Goal: Task Accomplishment & Management: Complete application form

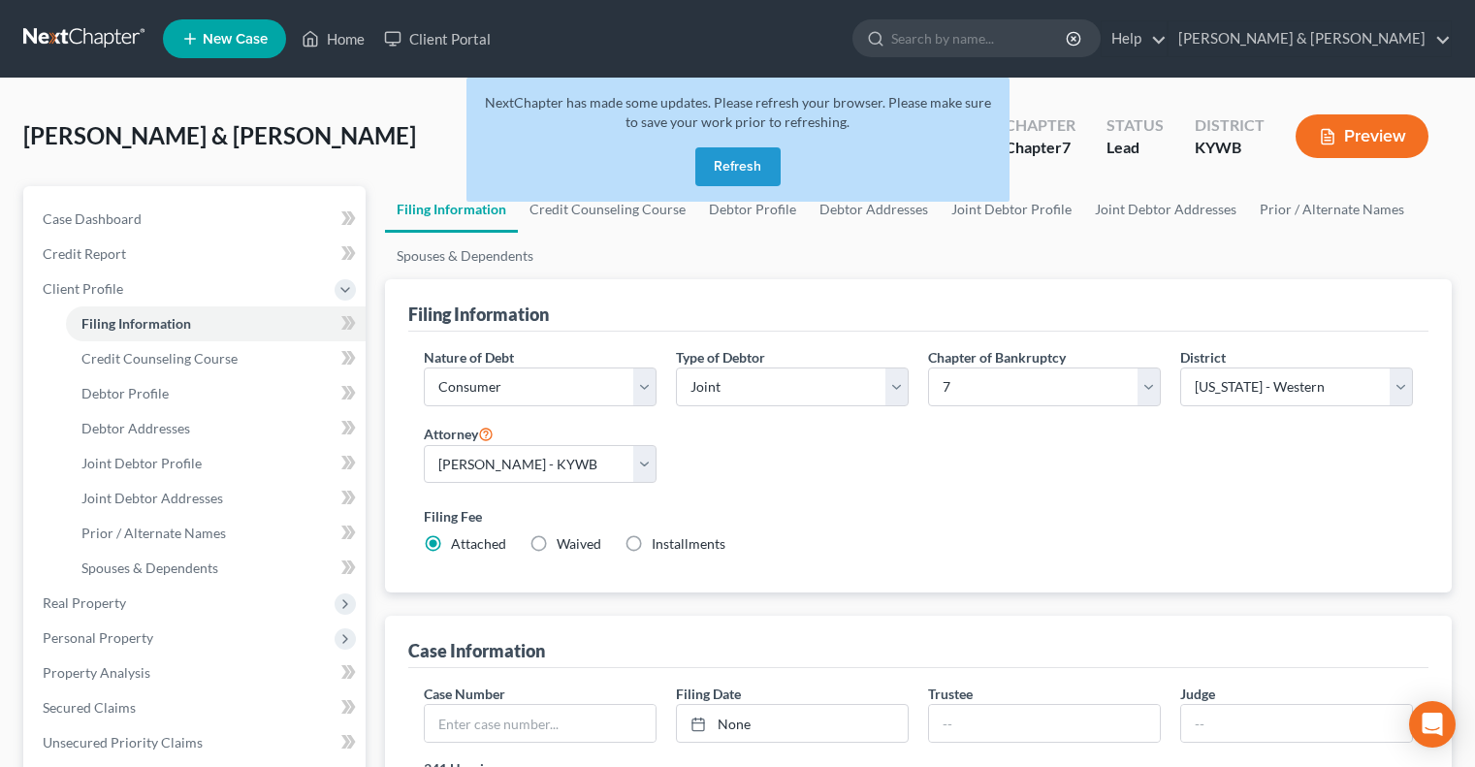
select select "1"
select select "0"
select select "33"
select select "0"
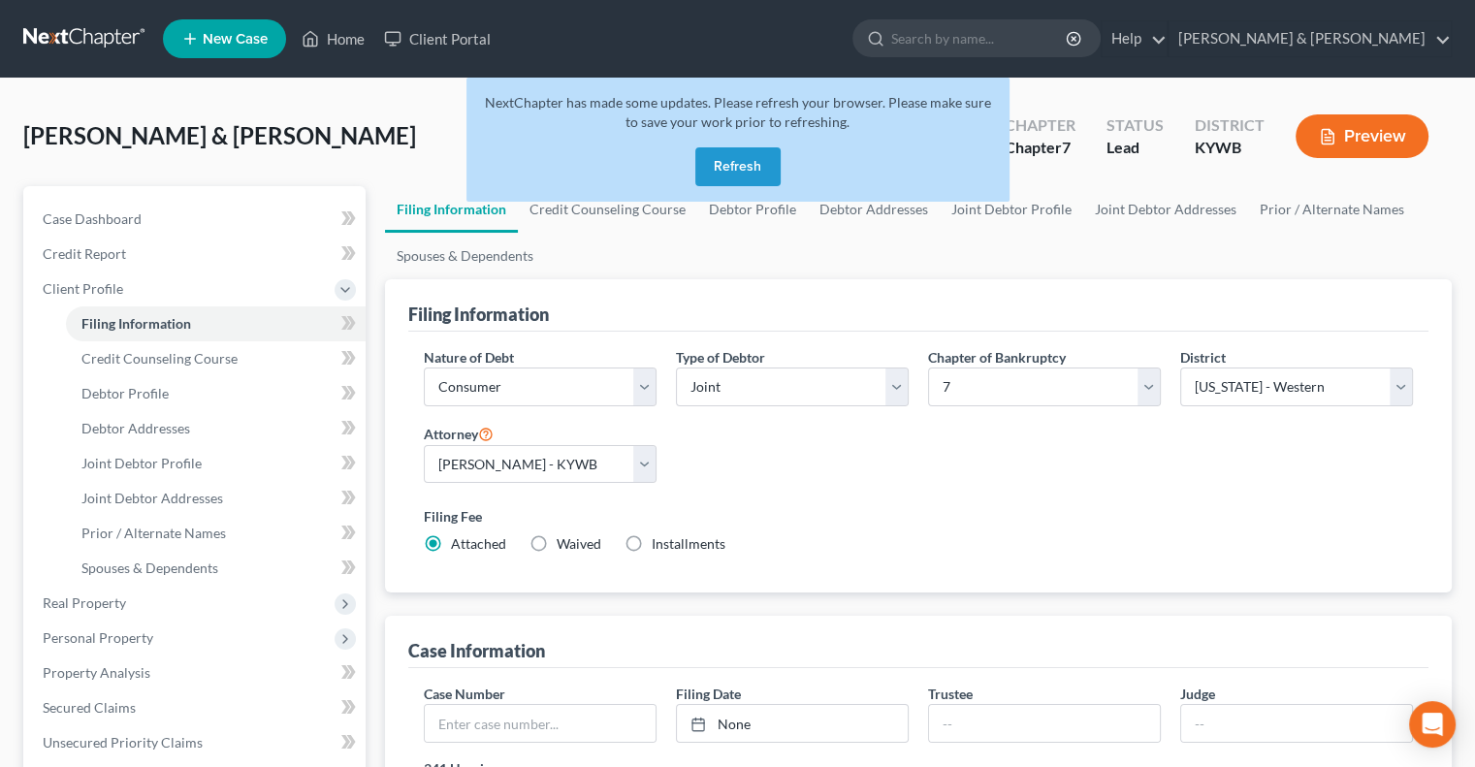
click at [765, 159] on button "Refresh" at bounding box center [737, 166] width 85 height 39
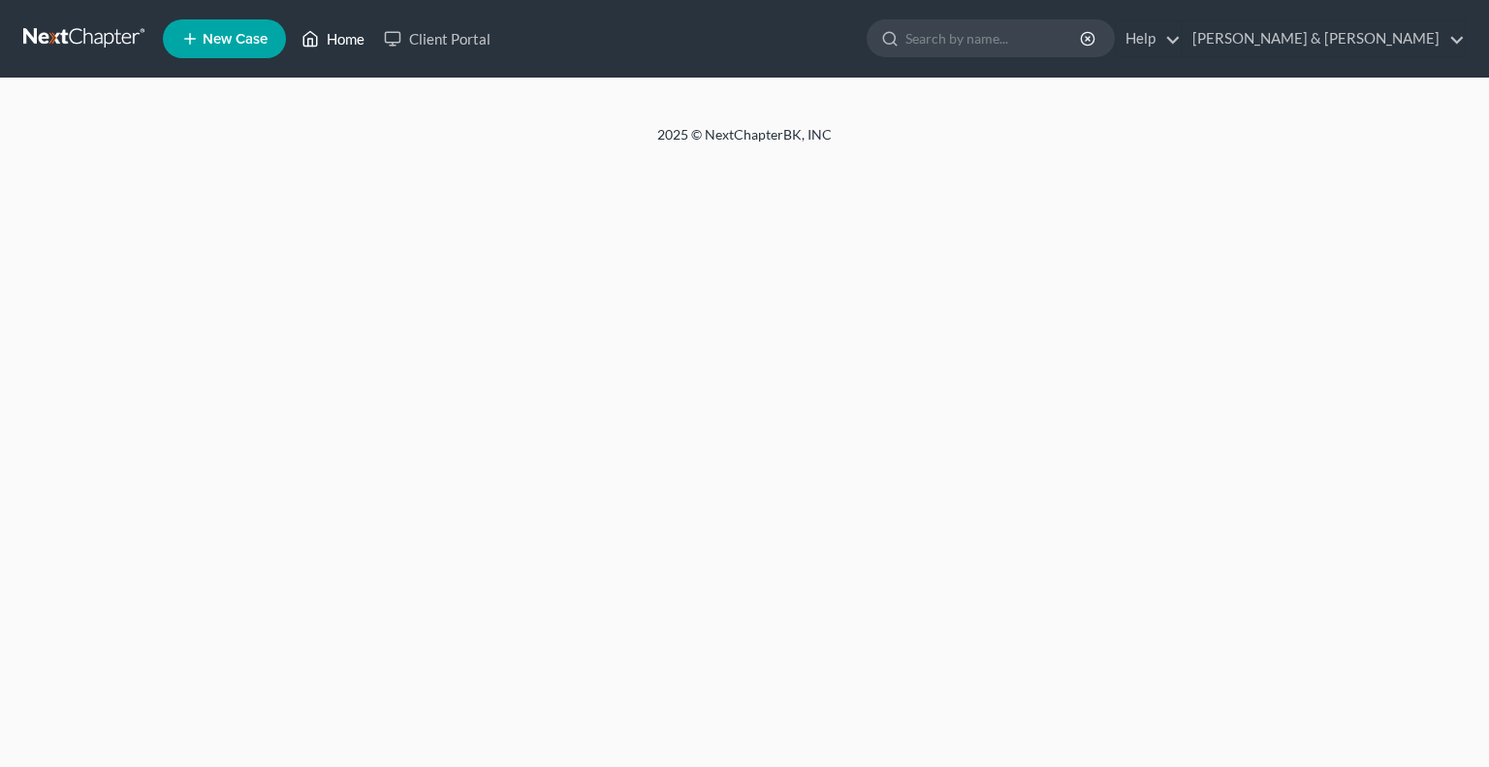
select select "1"
select select "0"
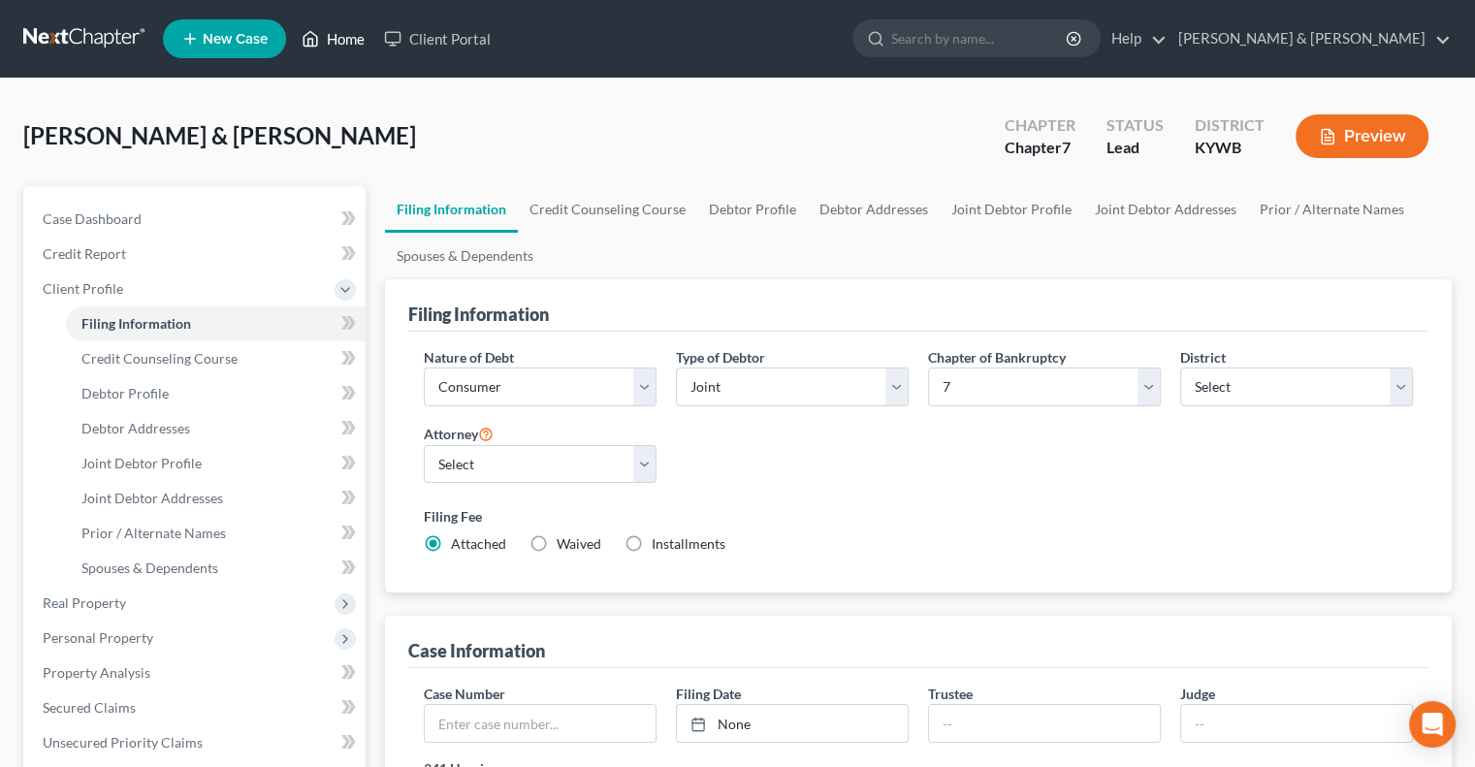
drag, startPoint x: 0, startPoint y: 0, endPoint x: 357, endPoint y: 41, distance: 359.1
click at [357, 41] on link "Home" at bounding box center [333, 38] width 82 height 35
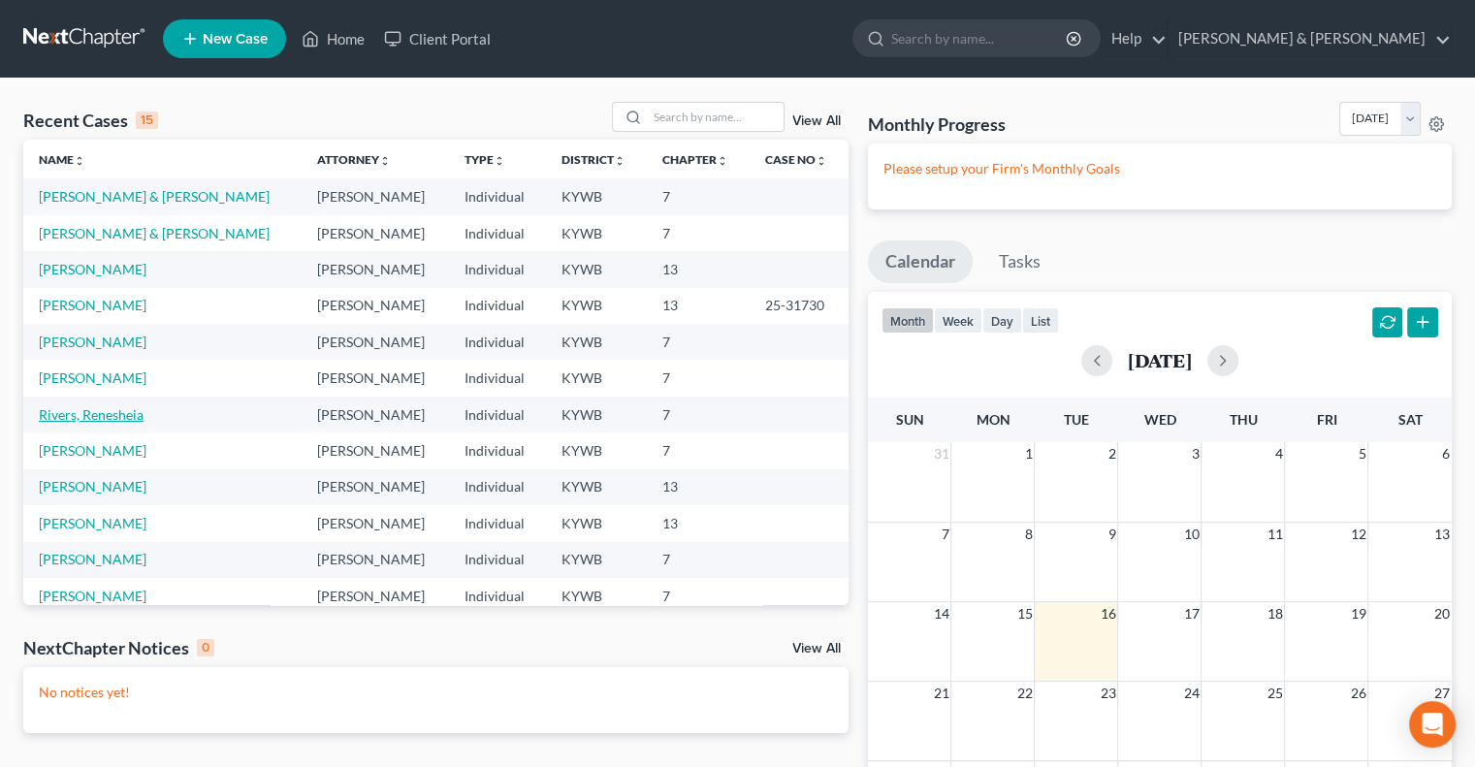
click at [113, 414] on link "Rivers, Renesheia" at bounding box center [91, 414] width 105 height 16
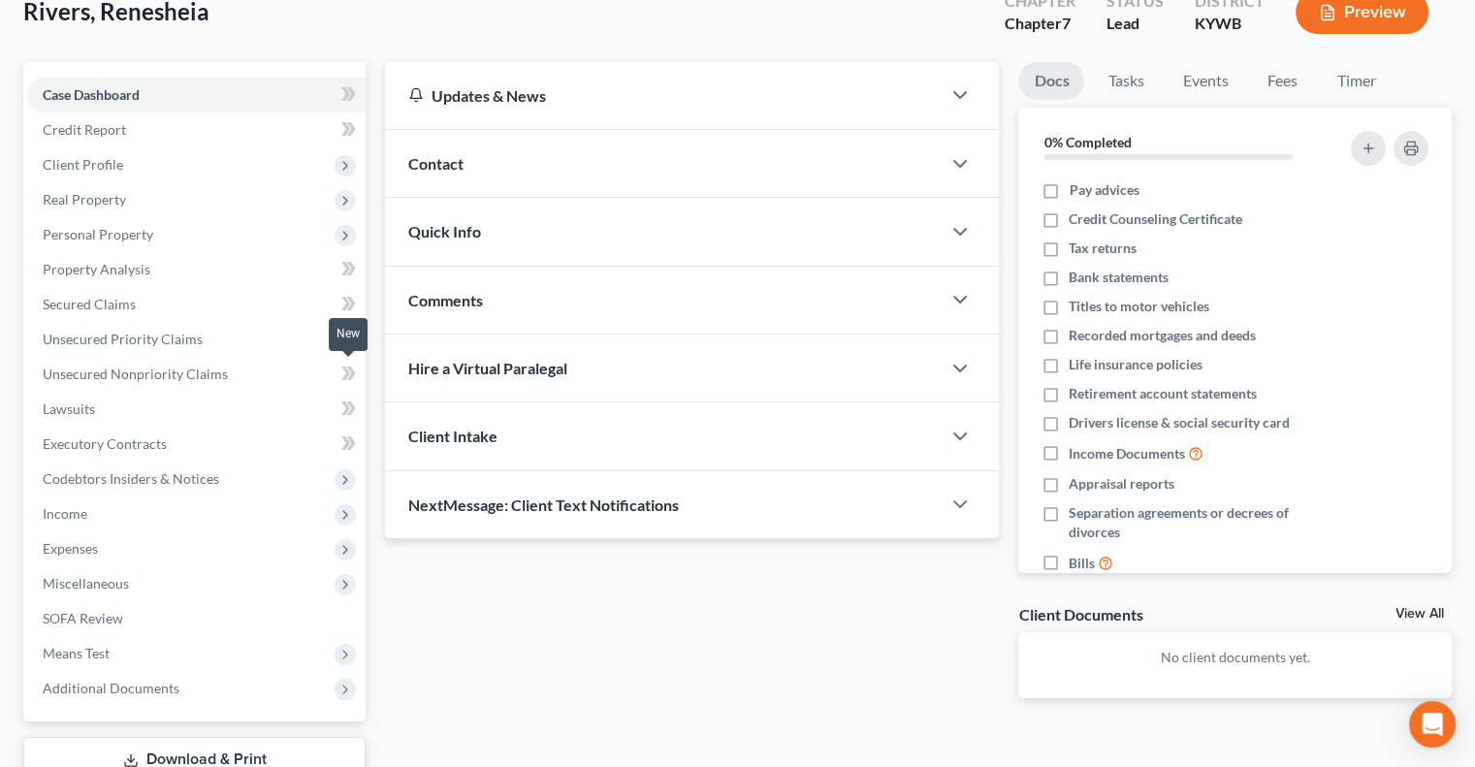
scroll to position [194, 0]
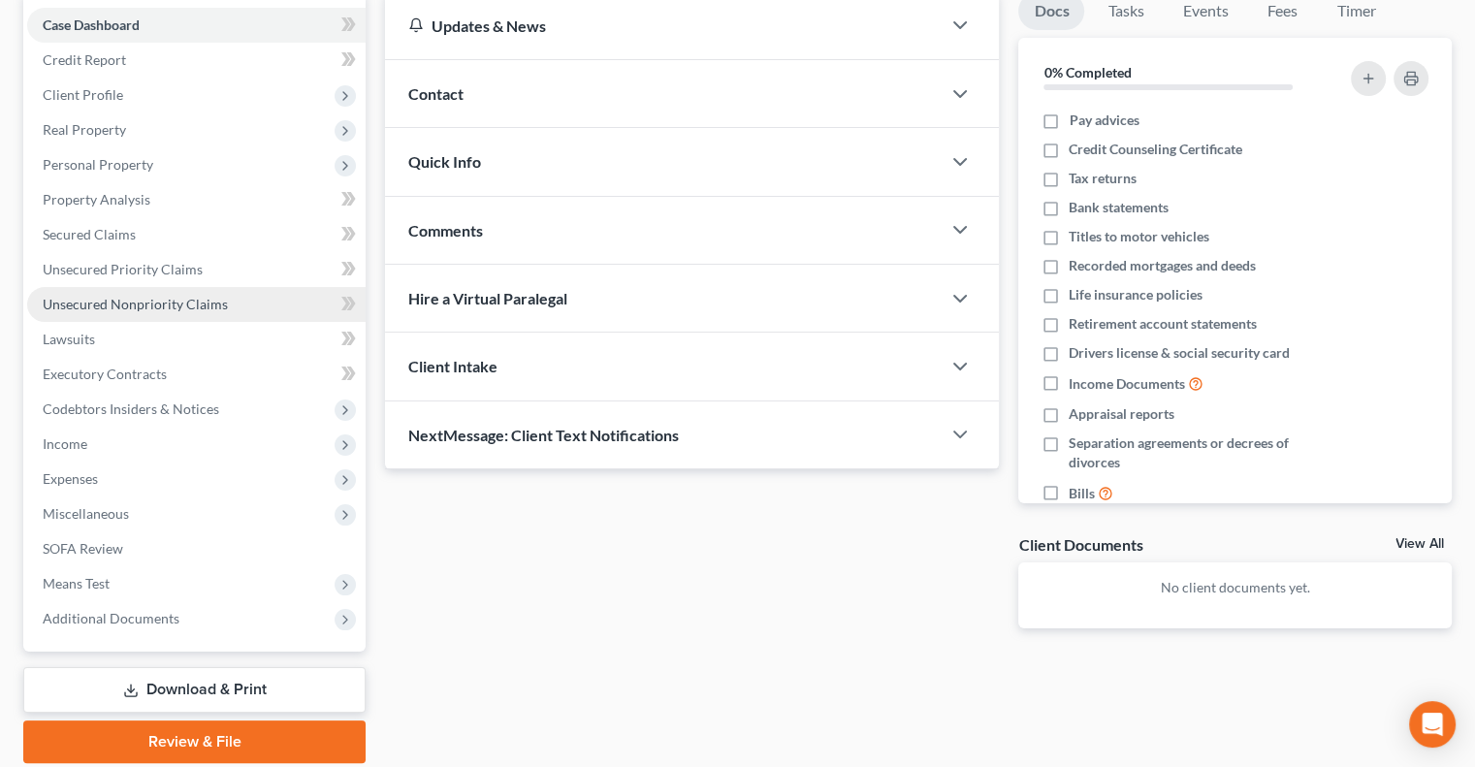
click at [130, 298] on span "Unsecured Nonpriority Claims" at bounding box center [135, 304] width 185 height 16
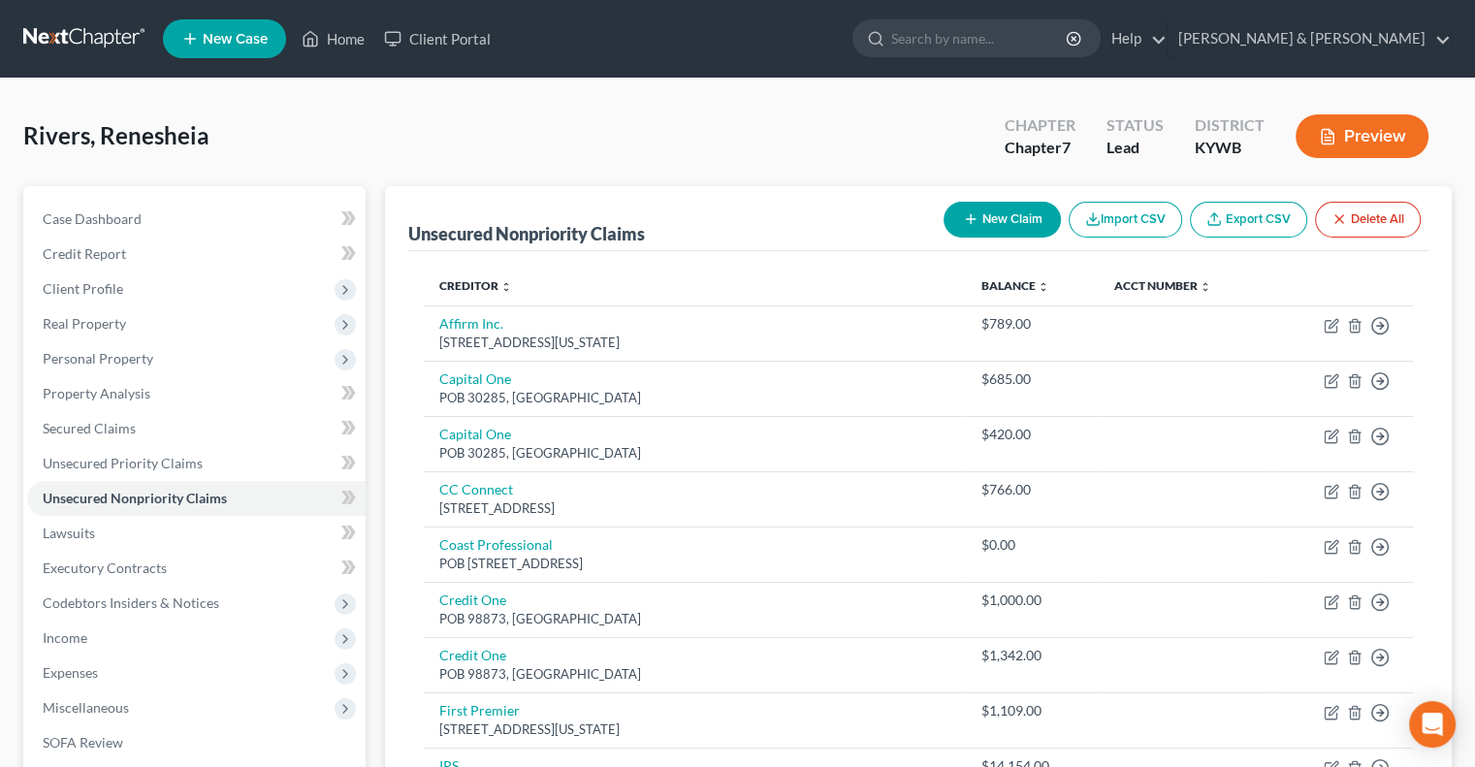
click at [1012, 213] on button "New Claim" at bounding box center [1001, 220] width 117 height 36
select select "0"
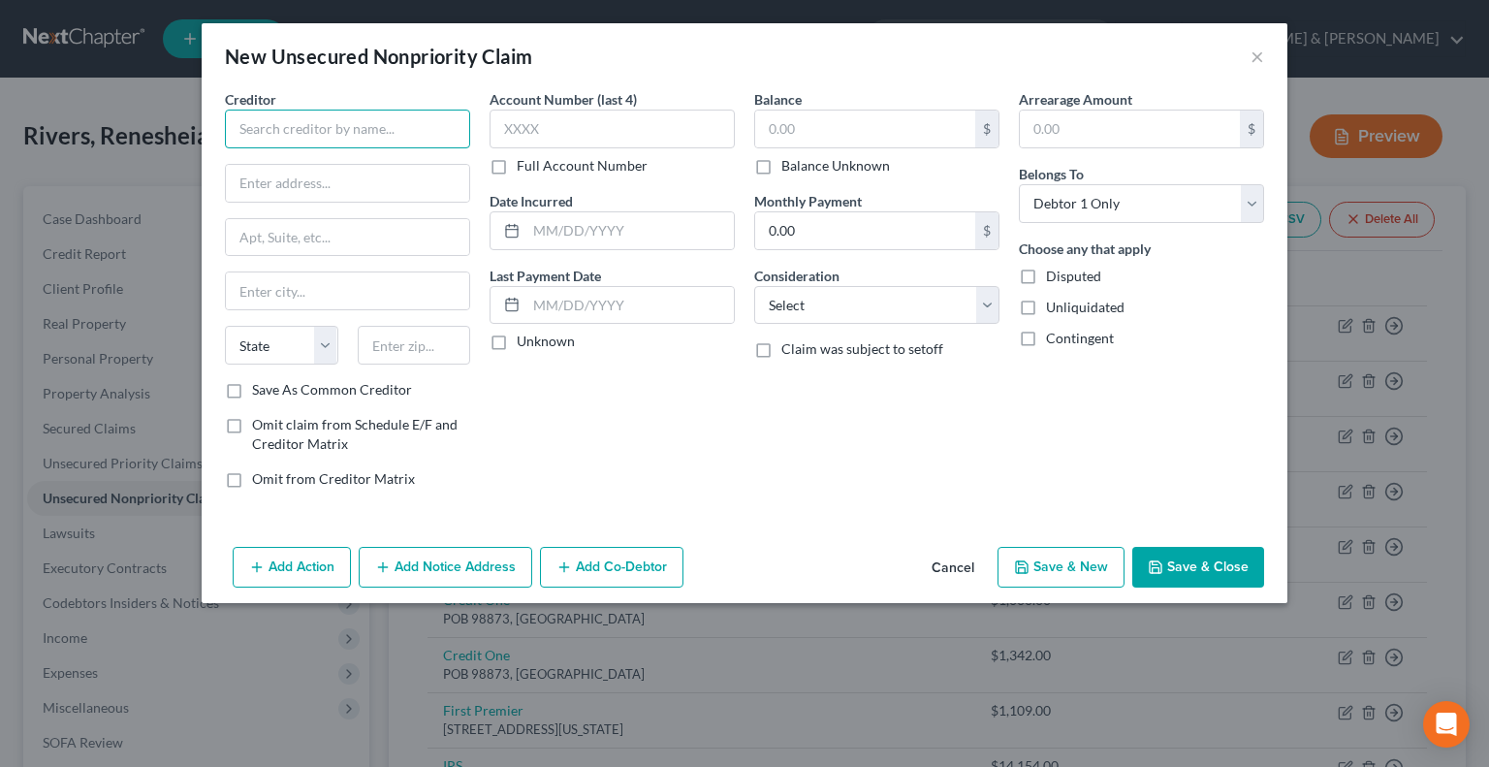
click at [354, 123] on input "text" at bounding box center [347, 129] width 245 height 39
type input "Concord Credit (Milestone)"
click at [383, 181] on input "text" at bounding box center [347, 183] width 243 height 37
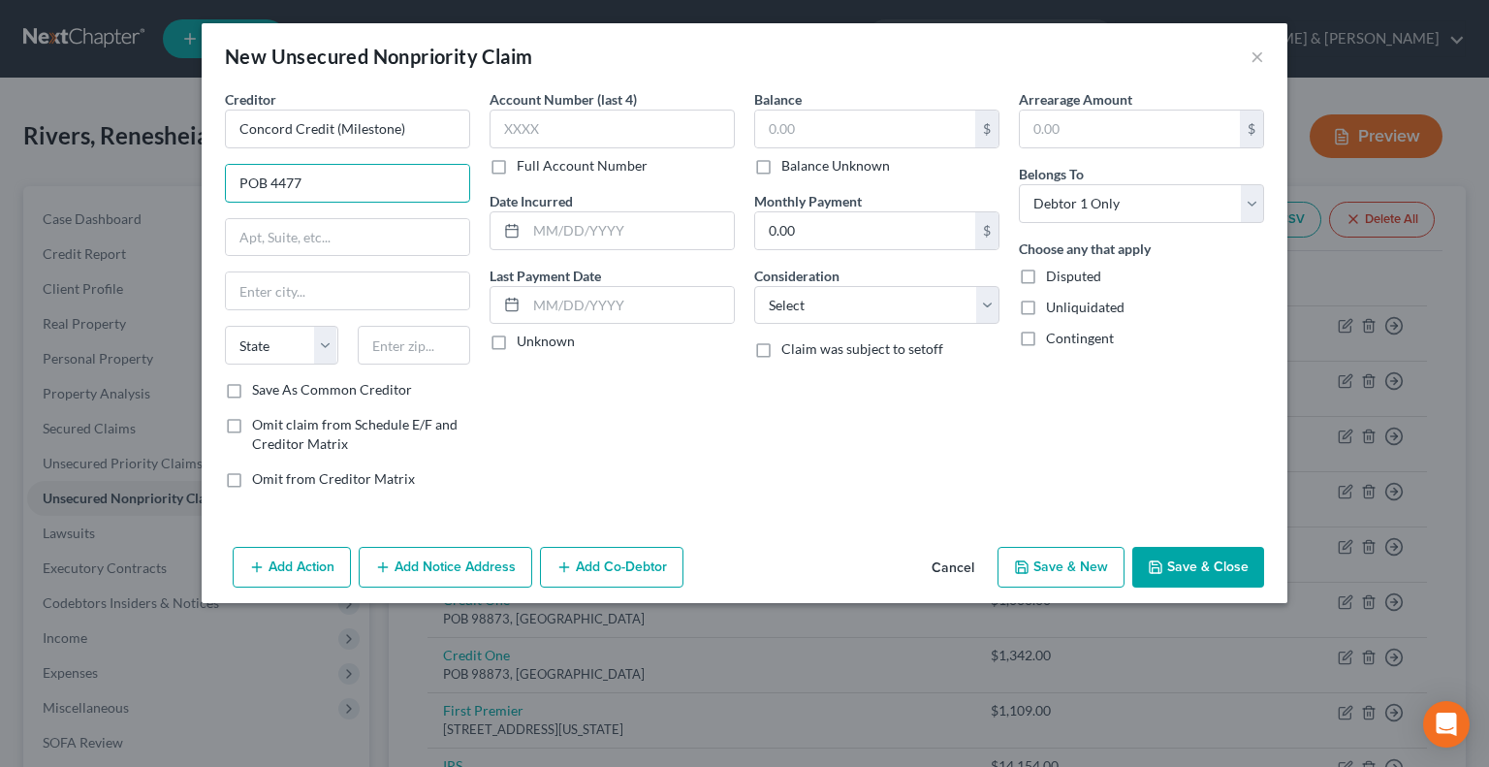
type input "POB 4477"
click at [406, 337] on input "text" at bounding box center [414, 345] width 113 height 39
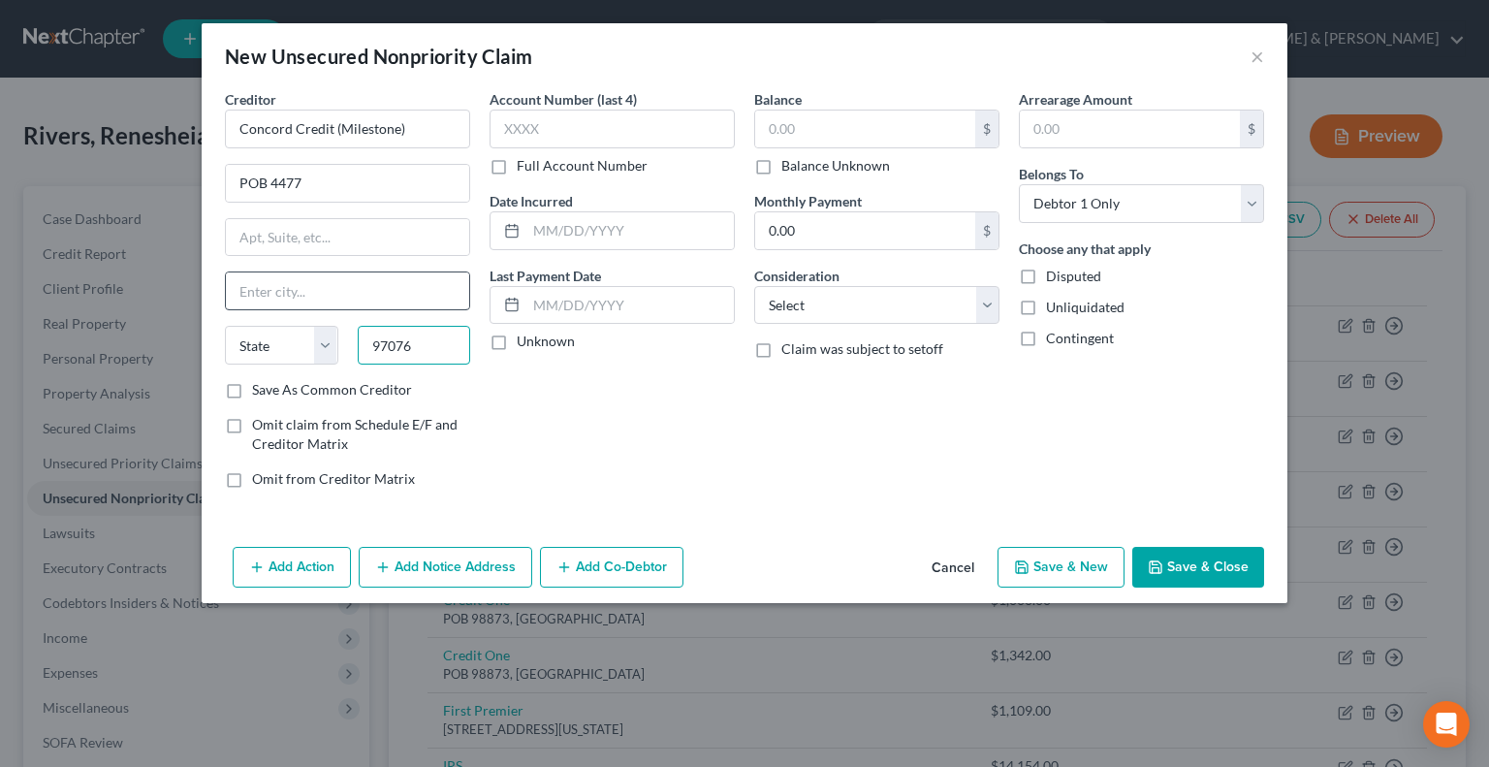
type input "97076"
type input "Beaverton"
select select "38"
click at [335, 292] on input "Beaverton" at bounding box center [347, 290] width 243 height 37
click at [640, 356] on div "Account Number (last 4) Full Account Number Date Incurred Last Payment Date Unk…" at bounding box center [612, 296] width 265 height 415
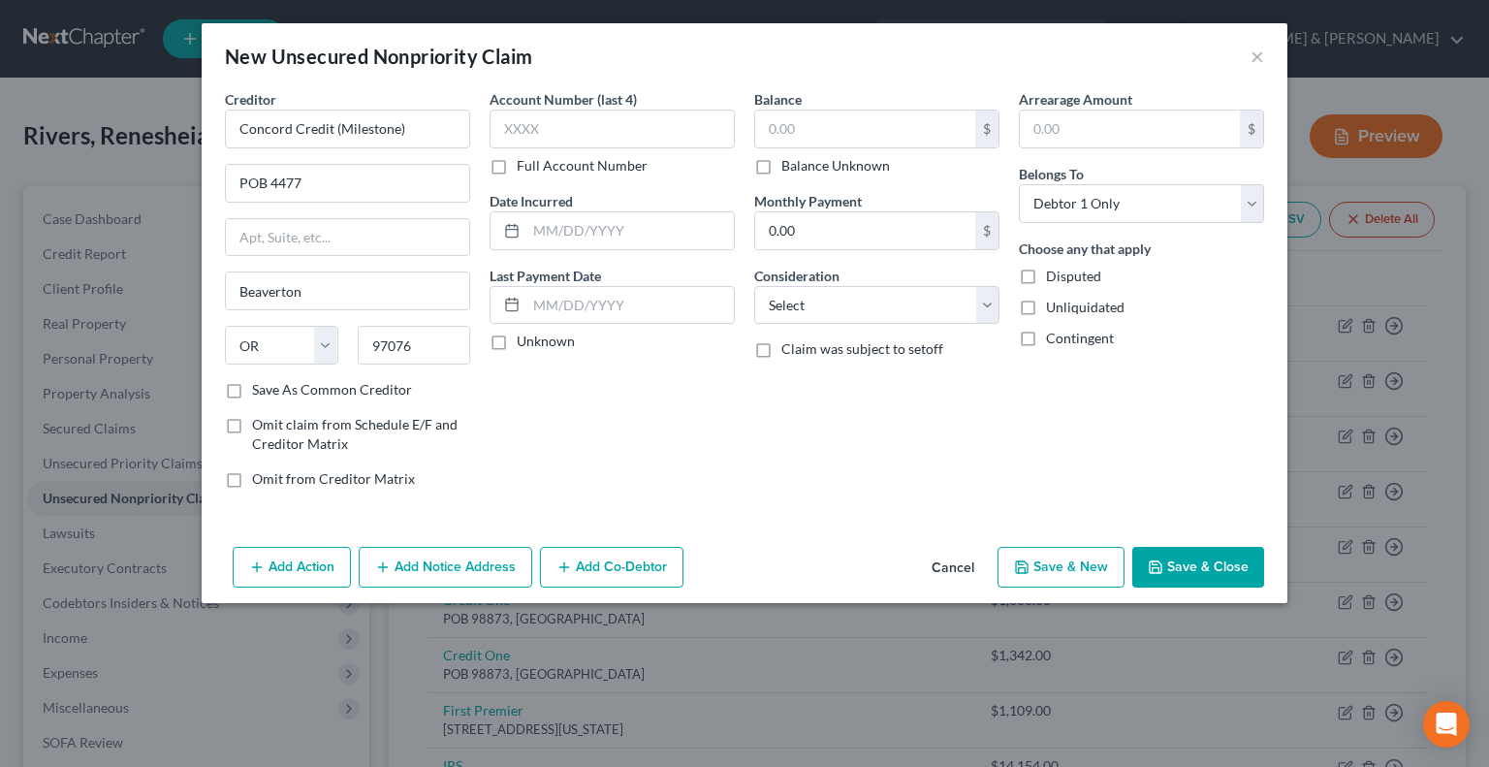
click at [1185, 558] on button "Save & Close" at bounding box center [1199, 567] width 132 height 41
type input "0.00"
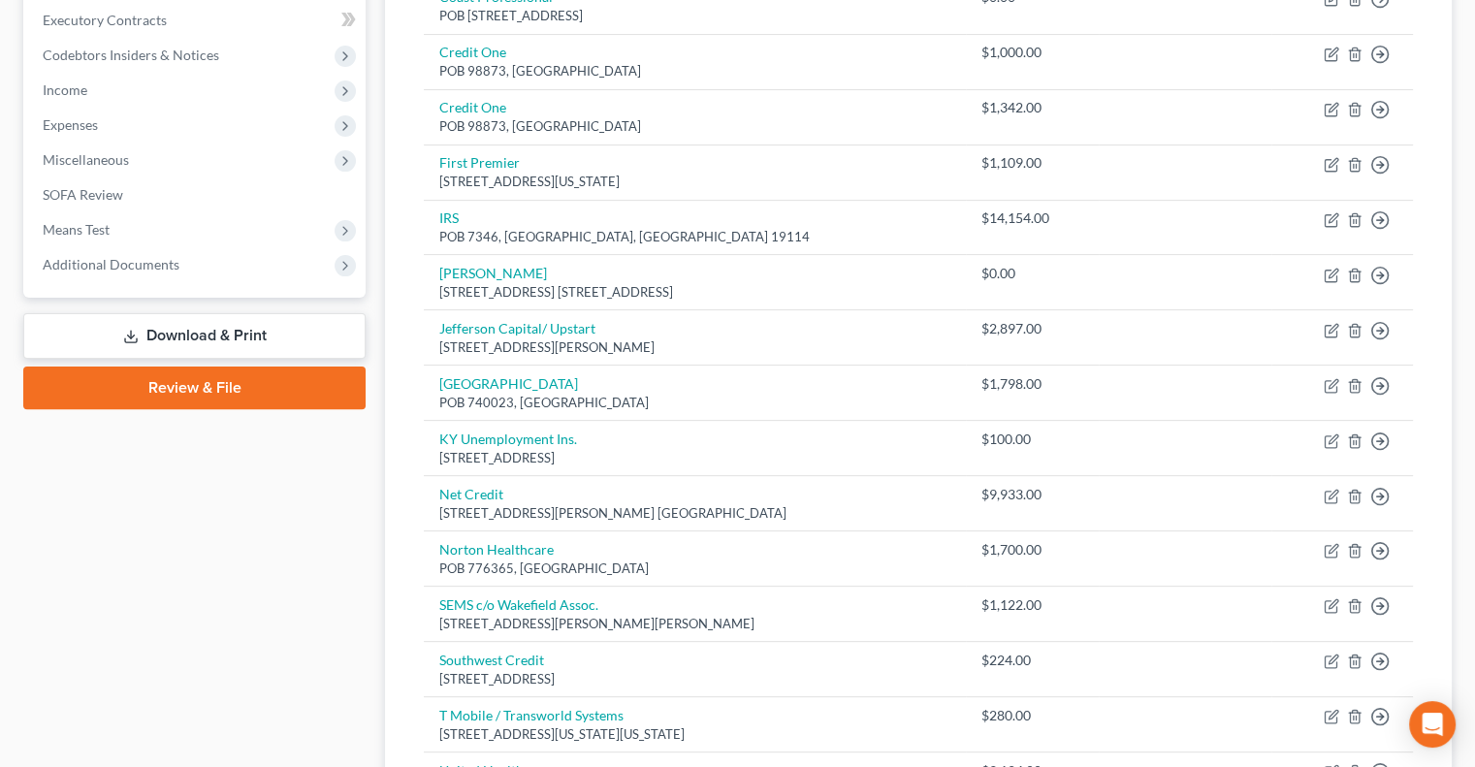
scroll to position [582, 0]
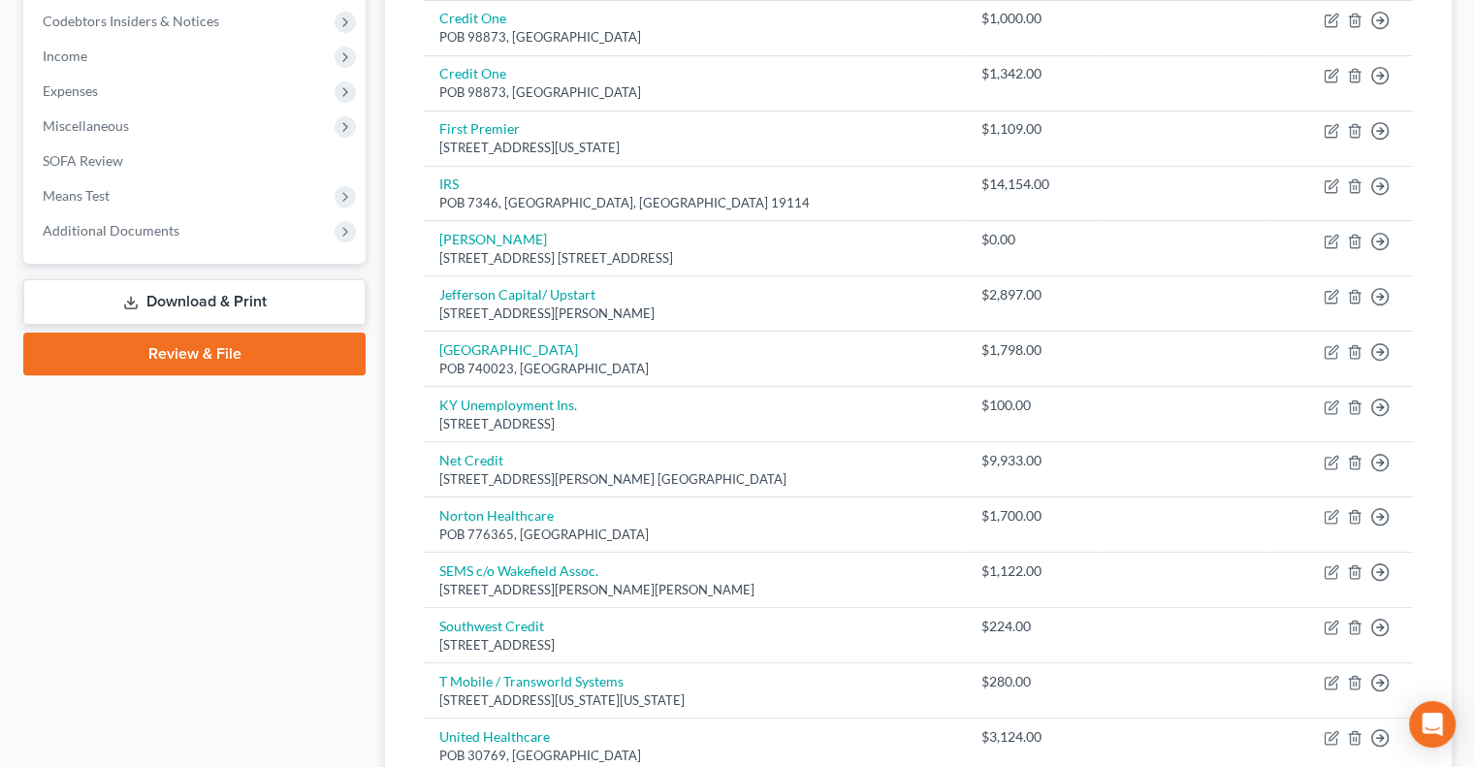
click at [249, 291] on link "Download & Print" at bounding box center [194, 302] width 342 height 46
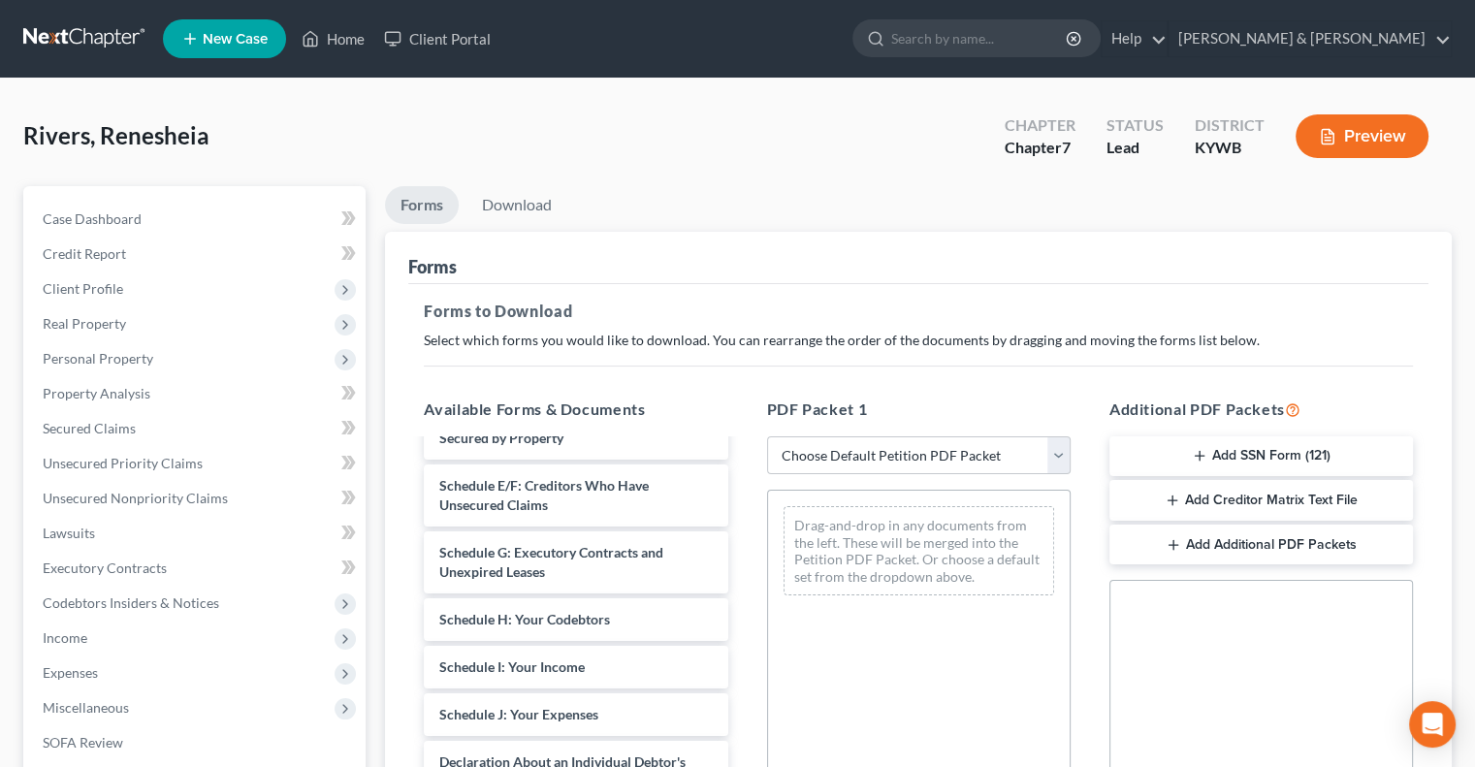
scroll to position [291, 0]
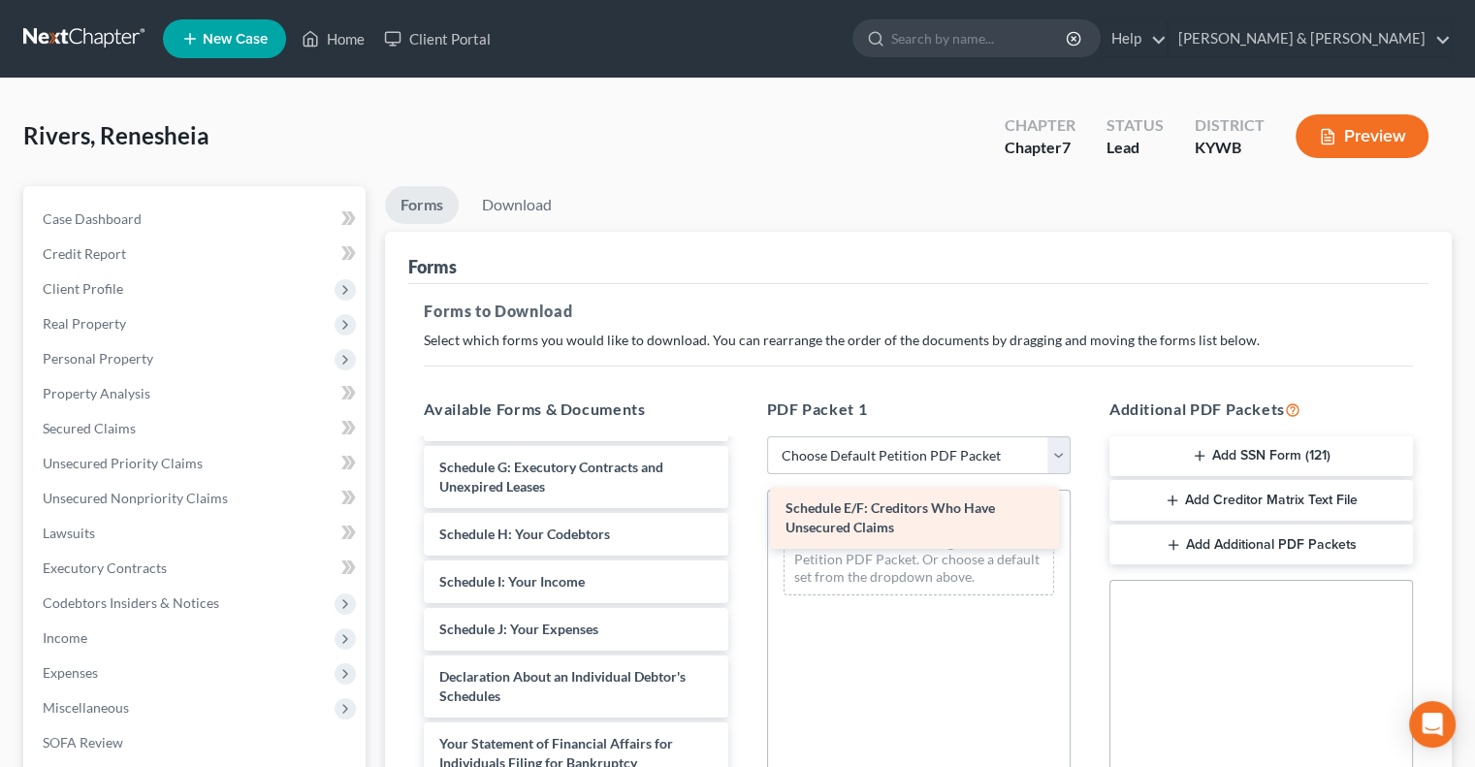
drag, startPoint x: 596, startPoint y: 465, endPoint x: 942, endPoint y: 508, distance: 348.8
click at [743, 508] on div "Schedule E/F: Creditors Who Have Unsecured Claims Voluntary Petition for Indivi…" at bounding box center [575, 638] width 335 height 977
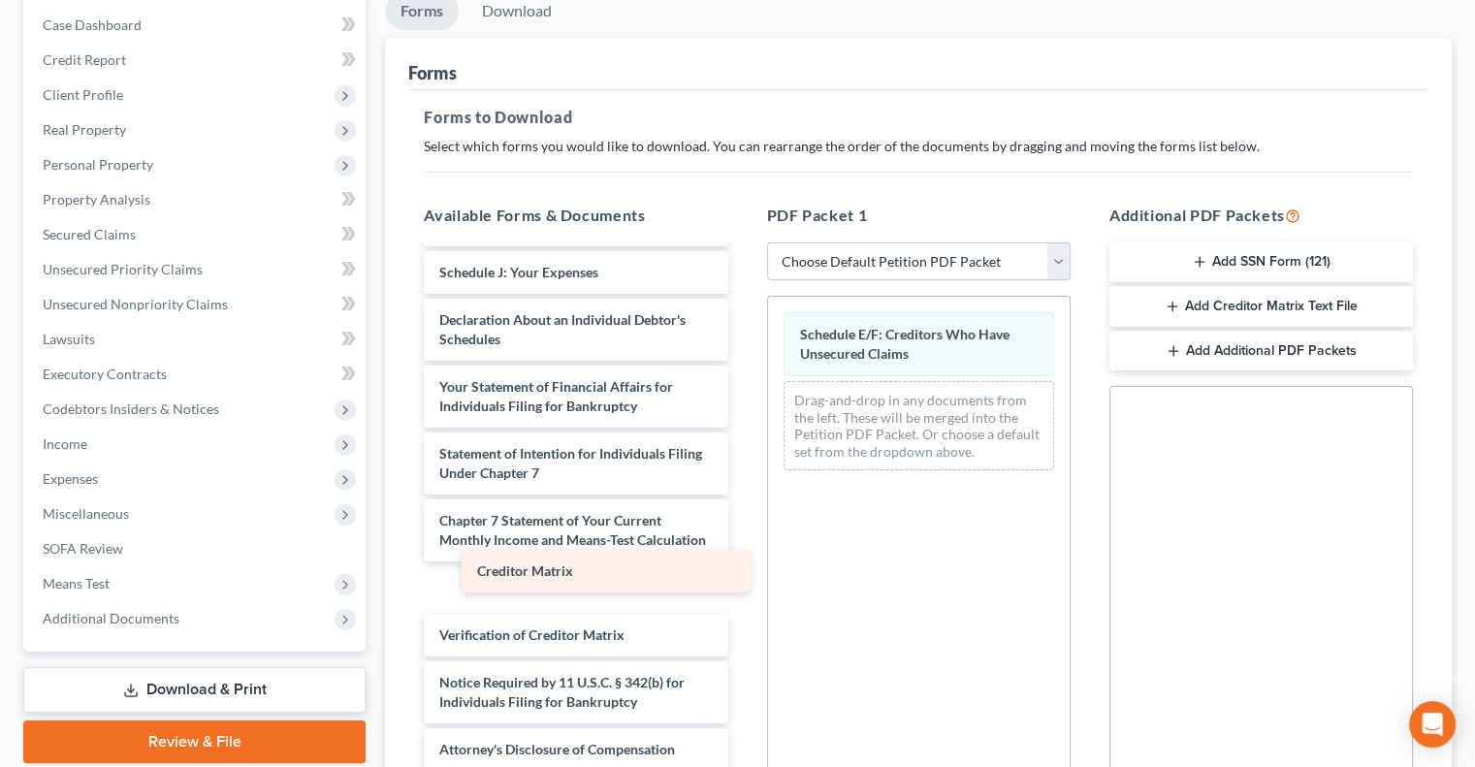
scroll to position [425, 0]
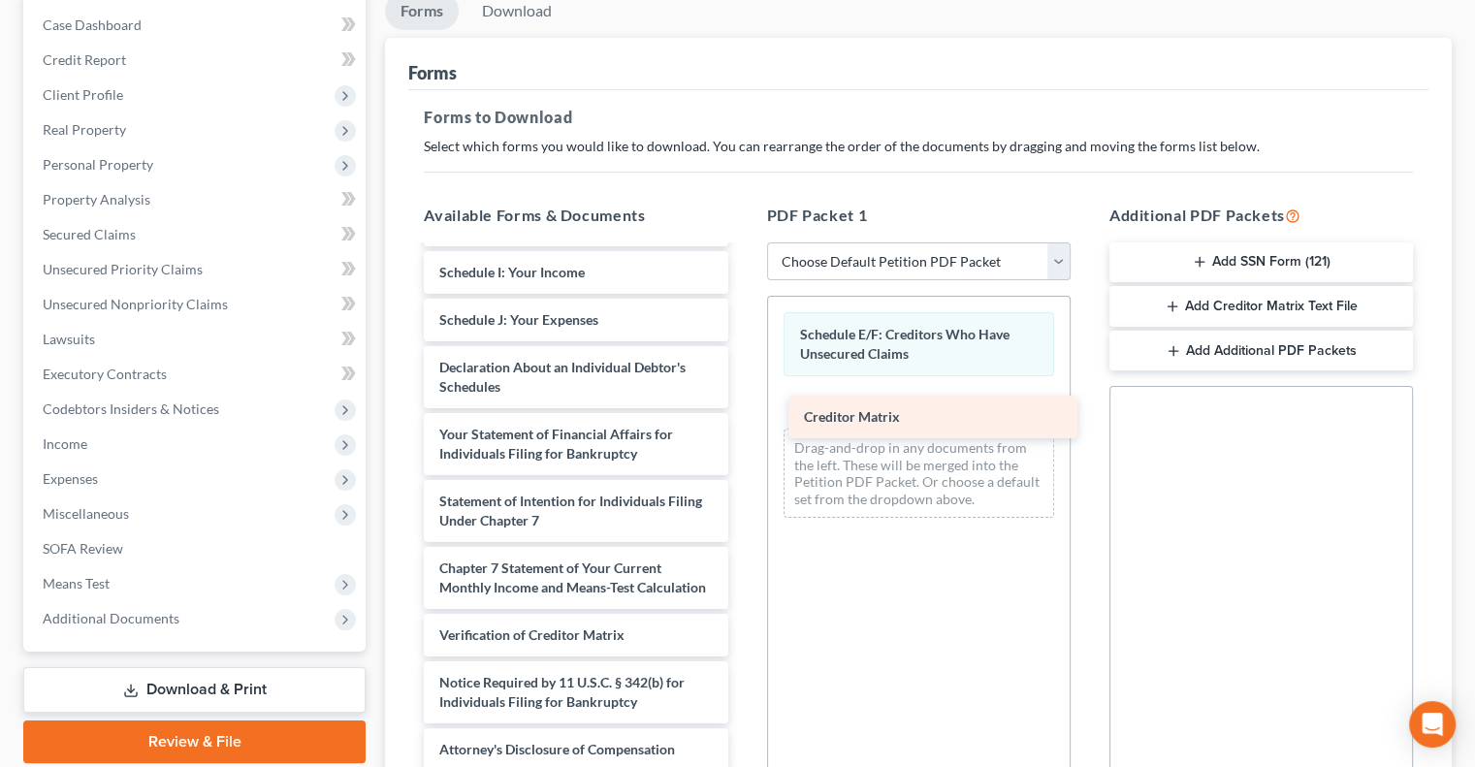
drag, startPoint x: 570, startPoint y: 591, endPoint x: 935, endPoint y: 423, distance: 401.7
click at [743, 423] on div "Creditor Matrix Voluntary Petition for Individuals Filing for Bankruptcy Summar…" at bounding box center [575, 306] width 335 height 930
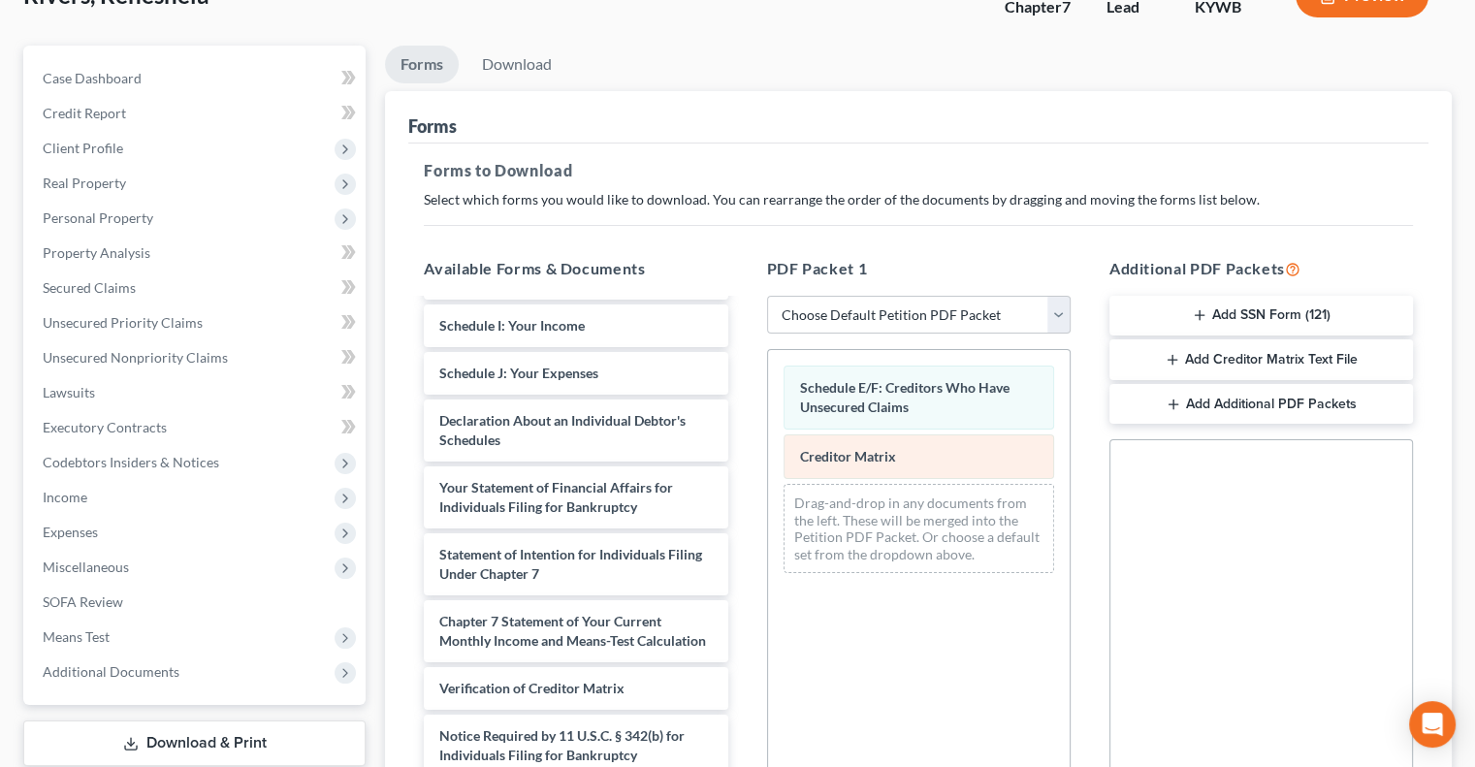
scroll to position [0, 0]
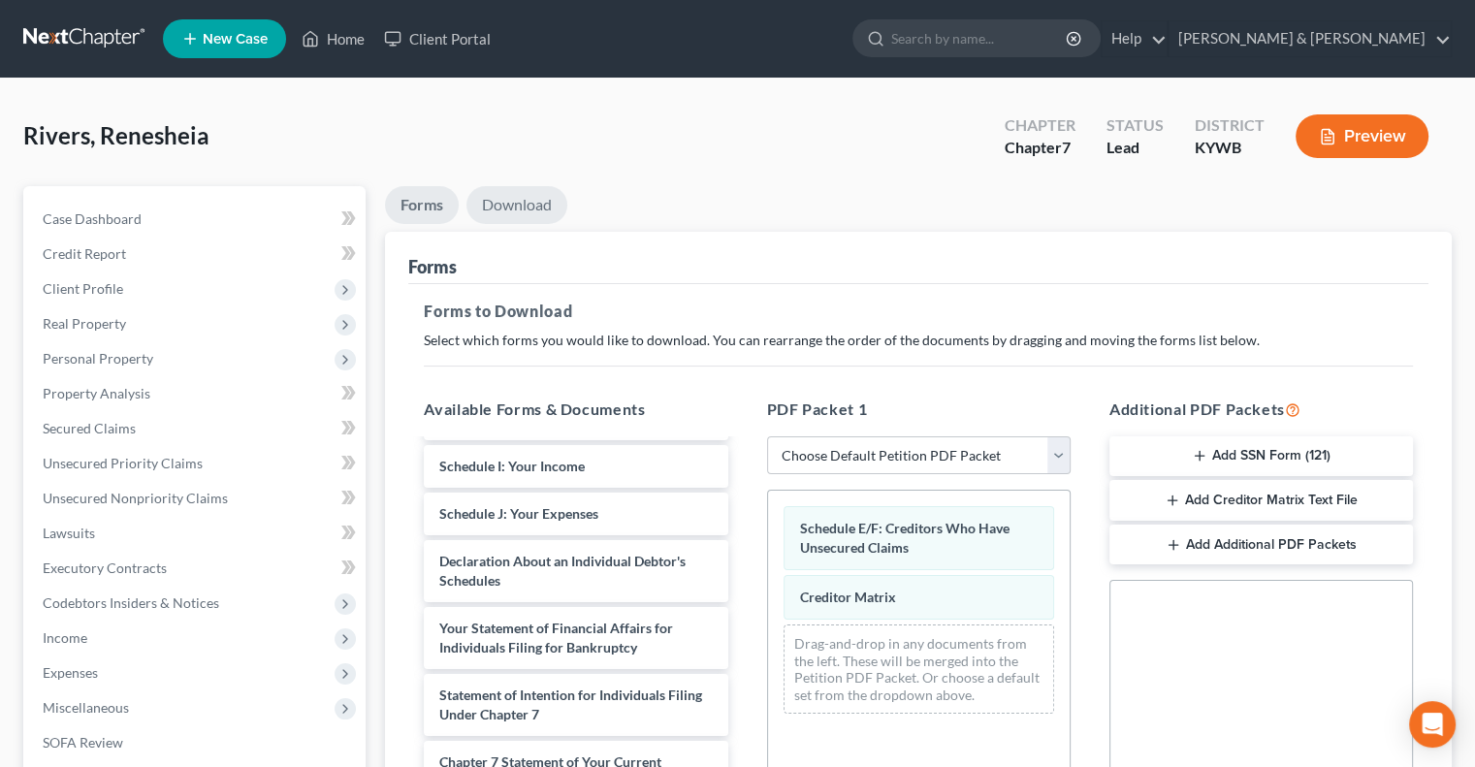
click at [512, 205] on link "Download" at bounding box center [516, 205] width 101 height 38
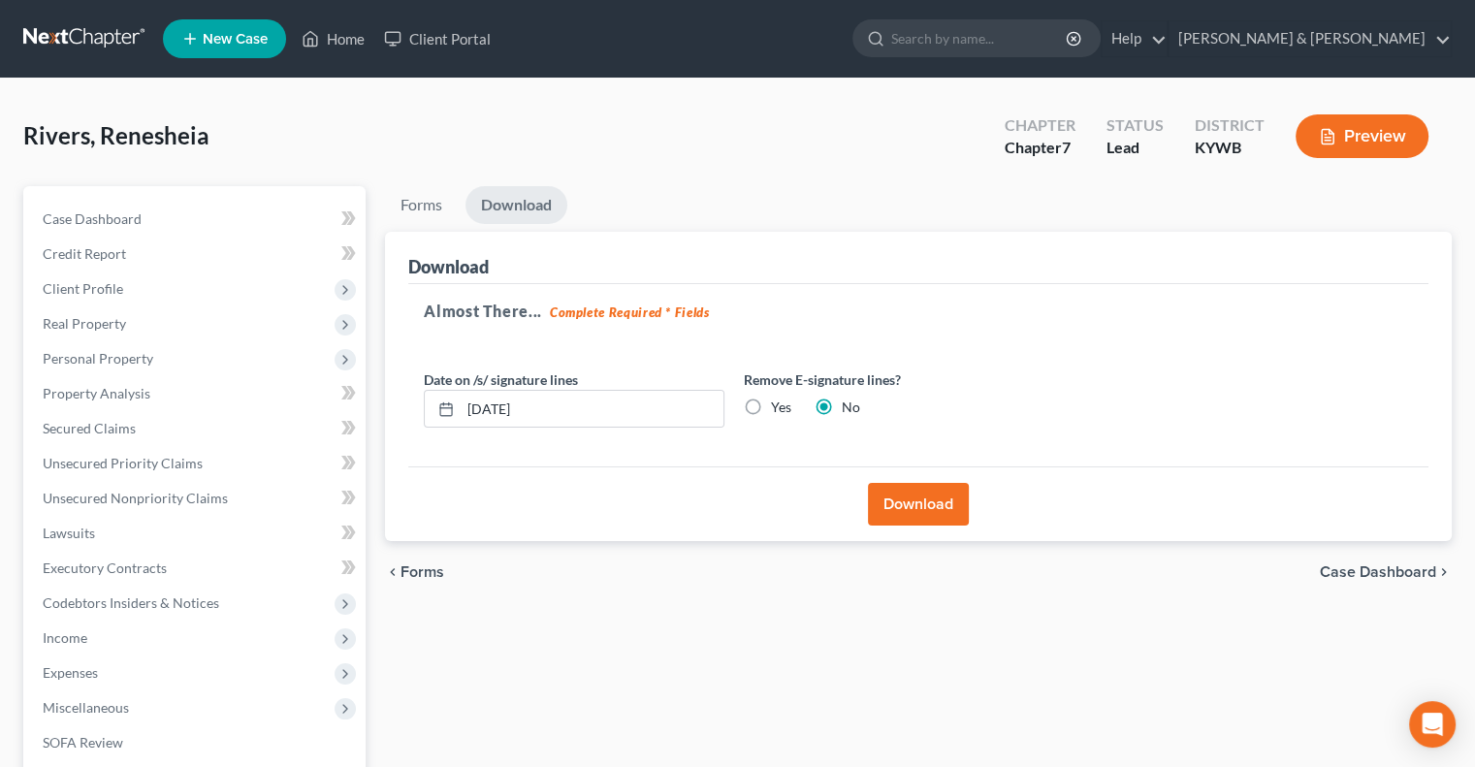
click at [771, 406] on label "Yes" at bounding box center [781, 407] width 20 height 19
click at [779, 406] on input "Yes" at bounding box center [785, 404] width 13 height 13
radio input "true"
radio input "false"
drag, startPoint x: 581, startPoint y: 413, endPoint x: 462, endPoint y: 418, distance: 119.4
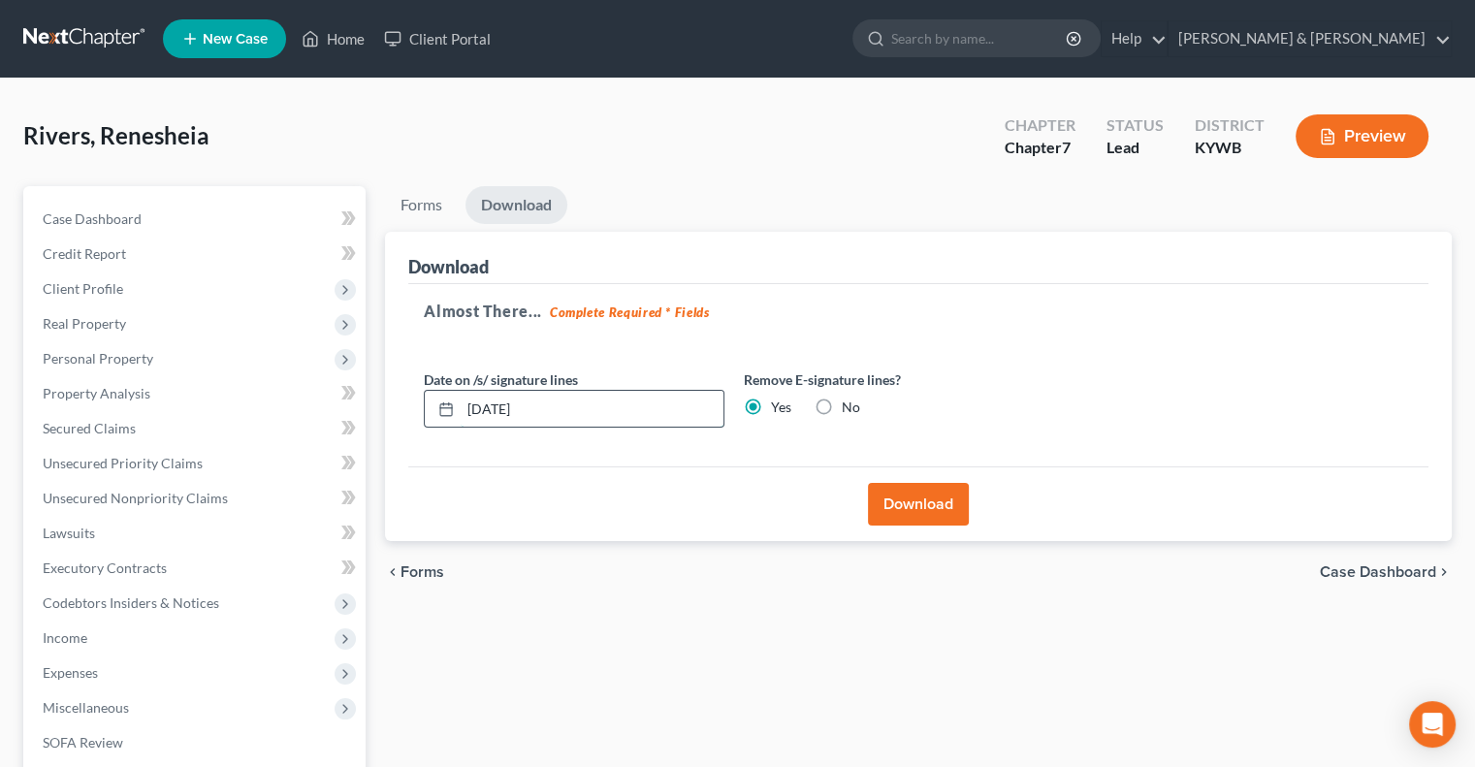
click at [464, 418] on input "[DATE]" at bounding box center [592, 409] width 263 height 37
click at [927, 503] on button "Download" at bounding box center [918, 504] width 101 height 43
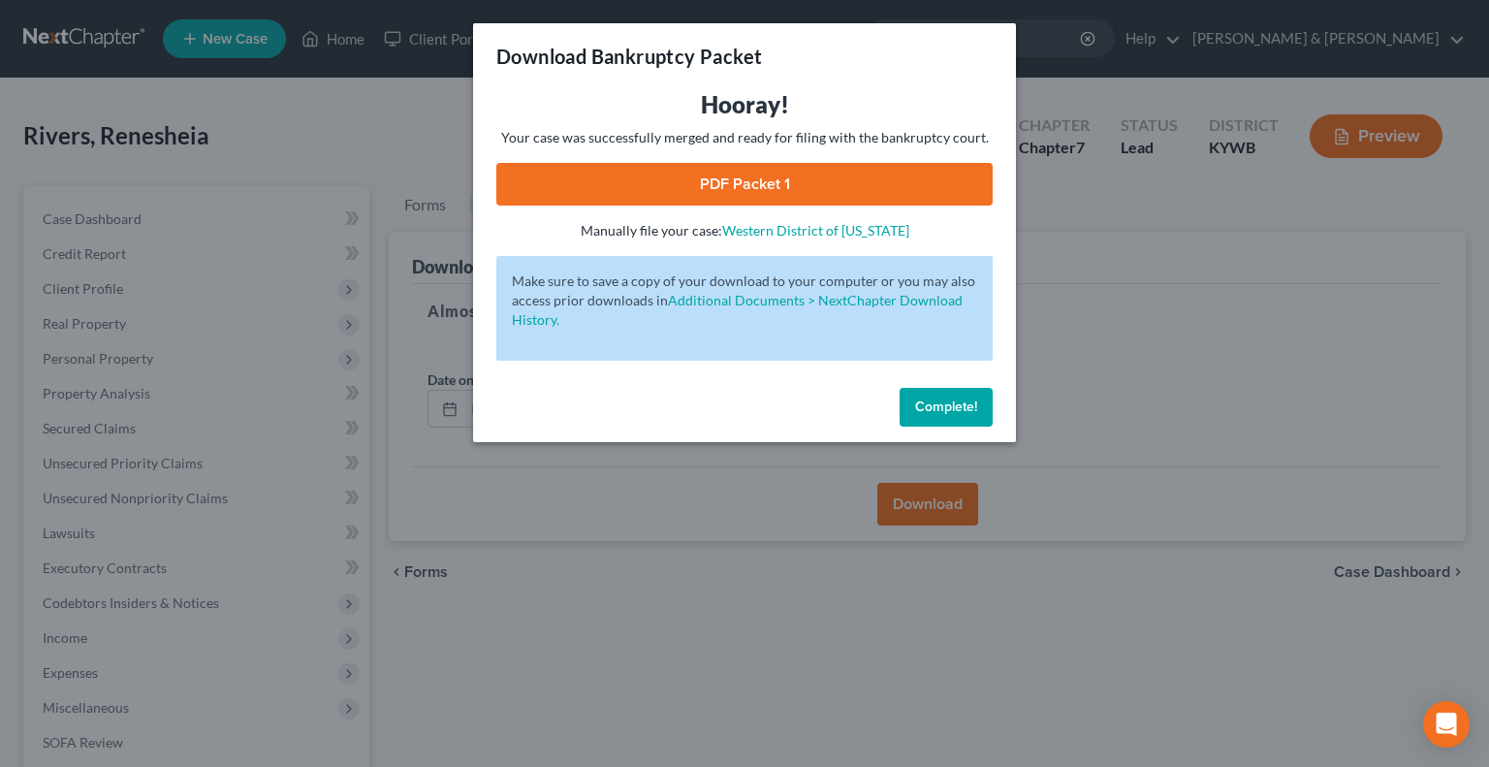
click at [766, 172] on link "PDF Packet 1" at bounding box center [744, 184] width 496 height 43
click at [957, 408] on span "Complete!" at bounding box center [946, 407] width 62 height 16
